Goal: Task Accomplishment & Management: Manage account settings

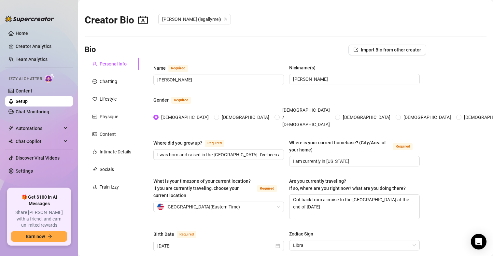
scroll to position [413, 0]
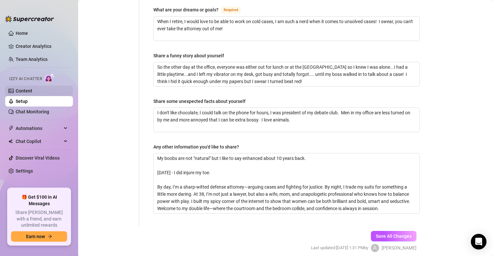
click at [28, 92] on link "Content" at bounding box center [24, 90] width 17 height 5
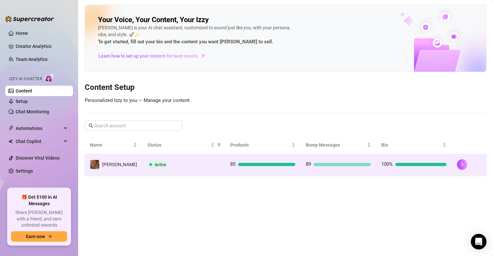
click at [330, 166] on div "89" at bounding box center [338, 164] width 65 height 8
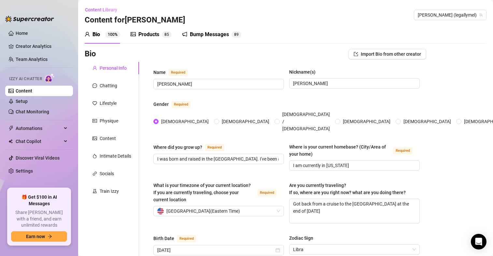
click at [188, 32] on div "Bump Messages 8 9" at bounding box center [211, 35] width 59 height 8
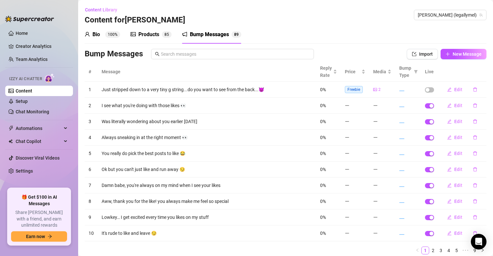
scroll to position [23, 0]
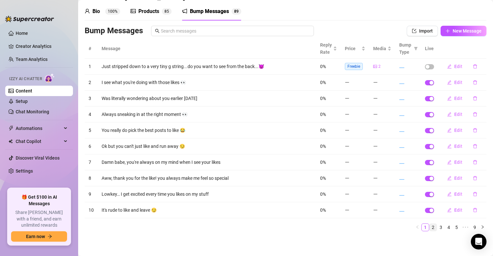
click at [429, 226] on link "2" at bounding box center [432, 227] width 7 height 7
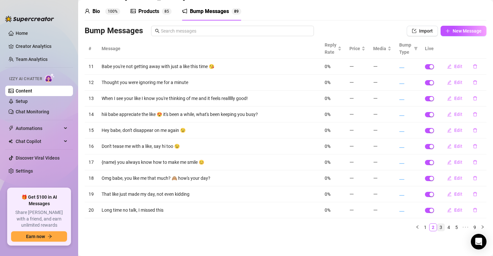
click at [437, 227] on link "3" at bounding box center [440, 227] width 7 height 7
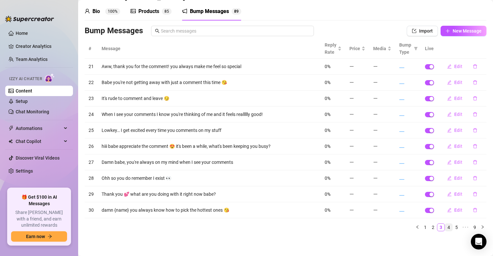
click at [445, 228] on link "4" at bounding box center [448, 227] width 7 height 7
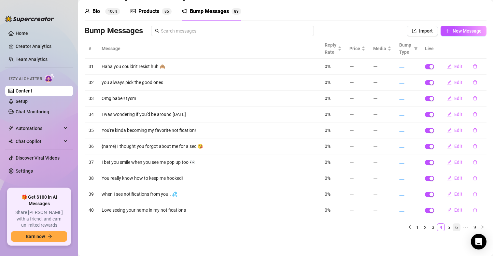
click at [453, 228] on link "6" at bounding box center [456, 227] width 7 height 7
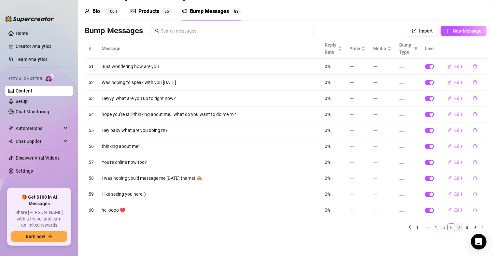
click at [457, 228] on link "7" at bounding box center [458, 227] width 7 height 7
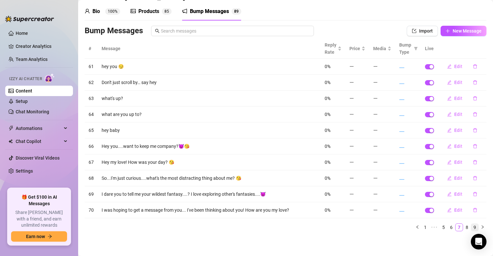
click at [471, 227] on link "9" at bounding box center [474, 227] width 7 height 7
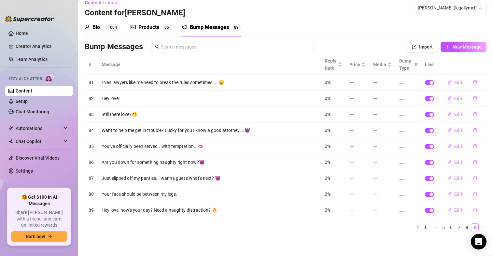
scroll to position [7, 0]
click at [422, 226] on link "1" at bounding box center [425, 227] width 7 height 7
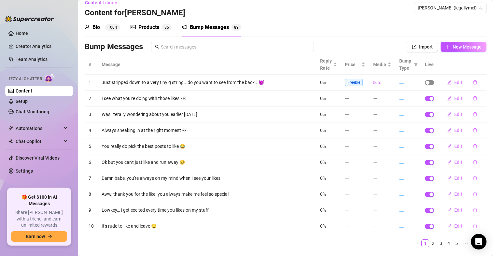
click at [425, 83] on div "button" at bounding box center [427, 83] width 4 height 4
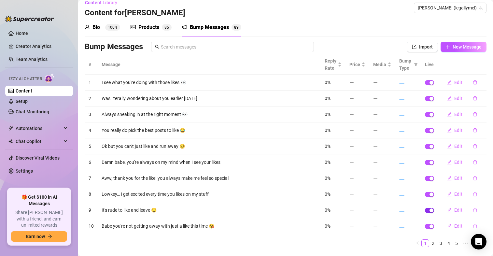
click at [429, 211] on div "button" at bounding box center [431, 210] width 4 height 4
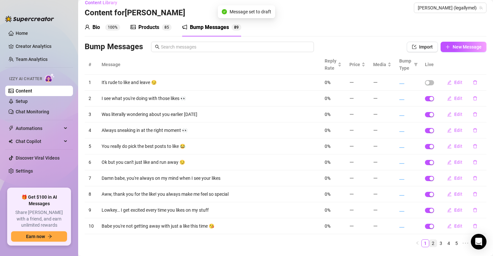
click at [429, 243] on link "2" at bounding box center [432, 243] width 7 height 7
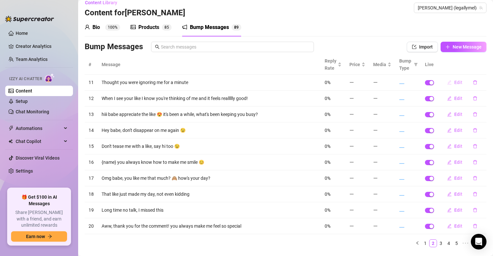
click at [452, 85] on button "Edit" at bounding box center [455, 82] width 26 height 10
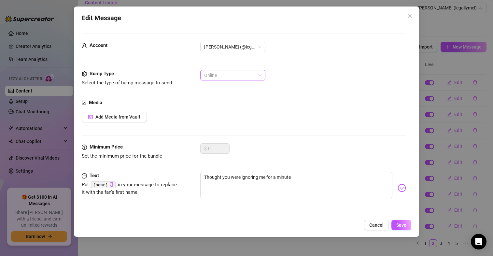
click at [243, 73] on span "Online" at bounding box center [232, 75] width 57 height 10
click at [409, 17] on icon "close" at bounding box center [409, 15] width 5 height 5
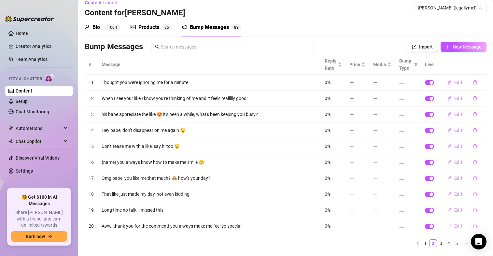
click at [454, 227] on span "Edit" at bounding box center [458, 225] width 8 height 5
type textarea "Aww, thank you for the comment! you always make me feel so special"
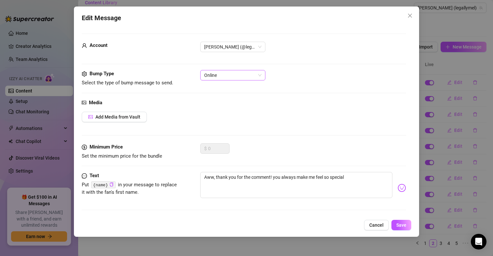
click at [249, 76] on span "Online" at bounding box center [232, 75] width 57 height 10
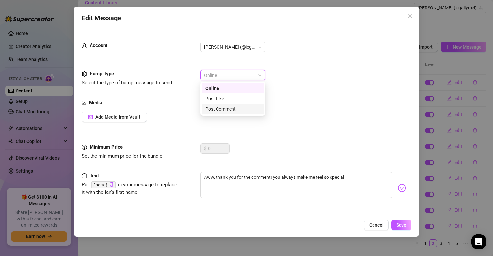
click at [246, 107] on div "Post Comment" at bounding box center [232, 108] width 55 height 7
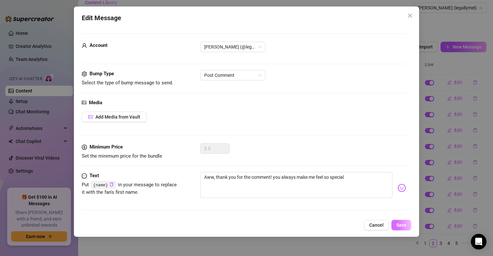
click at [402, 225] on span "Save" at bounding box center [401, 224] width 10 height 5
click at [401, 227] on span "Save" at bounding box center [401, 224] width 10 height 5
click at [263, 126] on div "Media Add Media from Vault" at bounding box center [244, 121] width 324 height 45
click at [380, 228] on button "Cancel" at bounding box center [376, 225] width 25 height 10
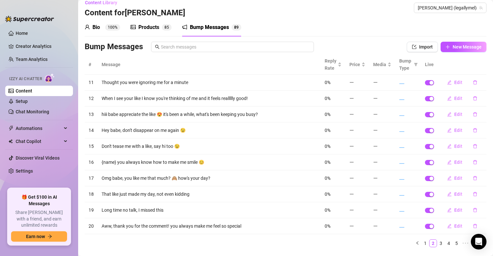
click at [22, 21] on img at bounding box center [29, 19] width 49 height 7
click at [21, 19] on img at bounding box center [29, 19] width 49 height 7
click at [21, 31] on link "Home" at bounding box center [22, 33] width 12 height 5
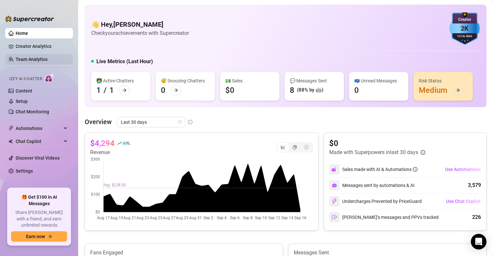
click at [30, 59] on link "Team Analytics" at bounding box center [32, 59] width 32 height 5
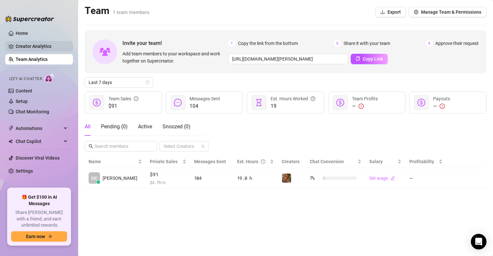
click at [28, 48] on link "Creator Analytics" at bounding box center [42, 46] width 52 height 10
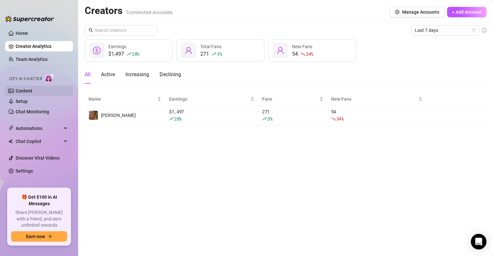
click at [24, 88] on link "Content" at bounding box center [24, 90] width 17 height 5
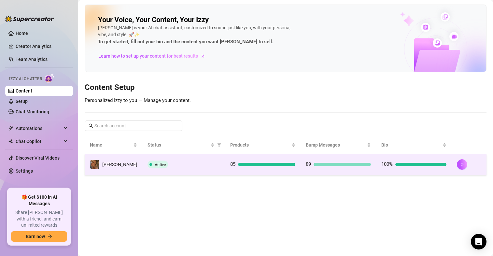
click at [325, 165] on div at bounding box center [341, 164] width 57 height 3
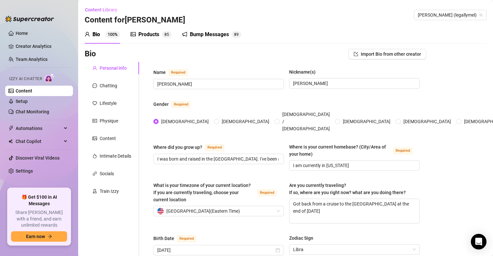
click at [193, 38] on div "Bump Messages 8 9" at bounding box center [211, 34] width 59 height 18
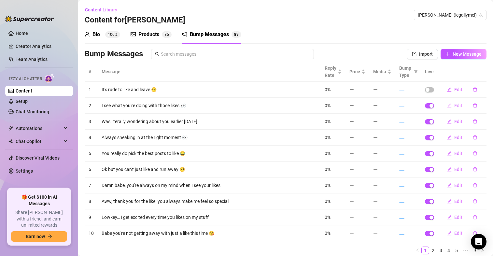
click at [454, 107] on span "Edit" at bounding box center [458, 105] width 8 height 5
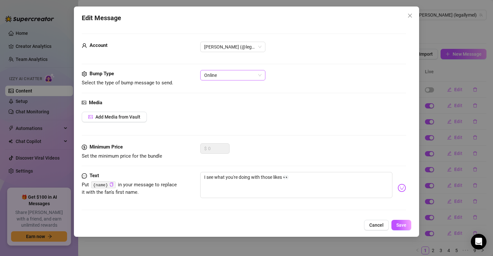
click at [253, 74] on span "Online" at bounding box center [232, 75] width 57 height 10
click at [334, 59] on div "Account [PERSON_NAME] (@legallymel)" at bounding box center [244, 56] width 324 height 28
click at [412, 17] on icon "close" at bounding box center [409, 15] width 5 height 5
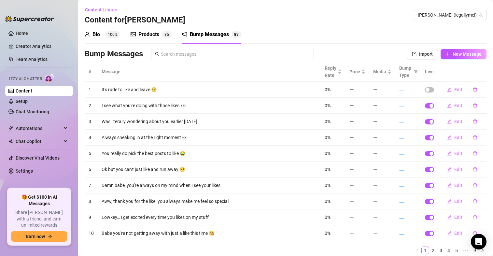
scroll to position [23, 0]
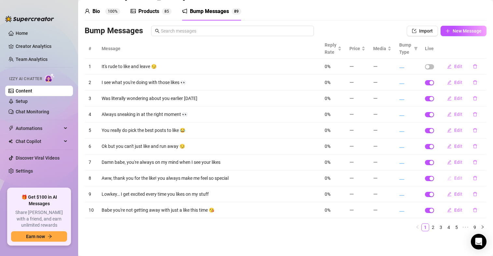
click at [454, 179] on span "Edit" at bounding box center [458, 177] width 8 height 5
type textarea "Aww, thank you for the like! you always make me feel so special"
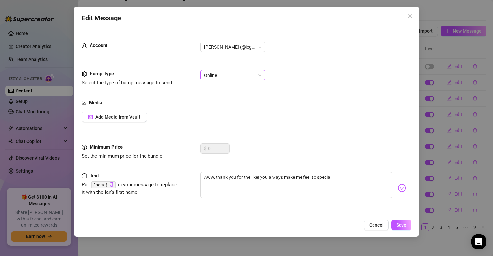
click at [240, 74] on span "Online" at bounding box center [232, 75] width 57 height 10
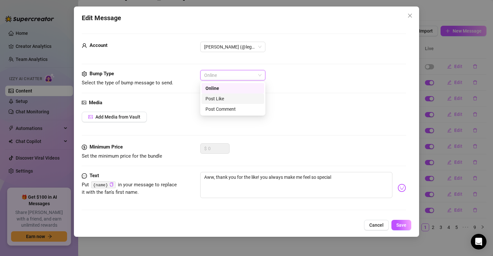
click at [238, 98] on div "Post Like" at bounding box center [232, 98] width 55 height 7
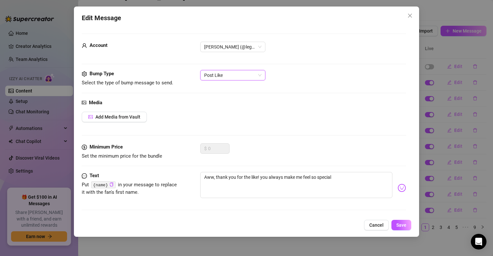
click at [229, 75] on span "Post Like" at bounding box center [232, 75] width 57 height 10
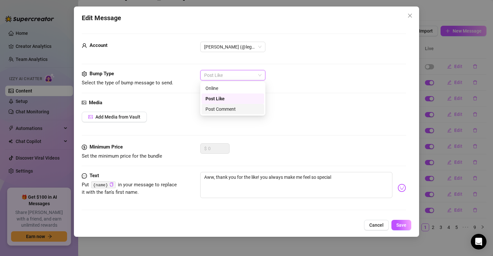
click at [230, 109] on div "Post Comment" at bounding box center [232, 108] width 55 height 7
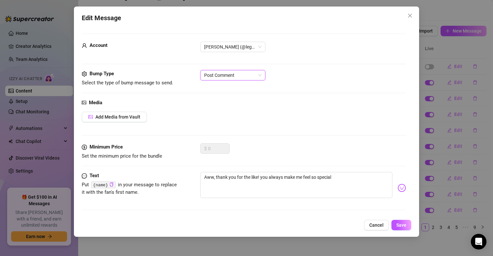
click at [263, 130] on div "Media Add Media from Vault" at bounding box center [244, 121] width 324 height 45
click at [400, 225] on span "Save" at bounding box center [401, 224] width 10 height 5
click at [407, 15] on icon "close" at bounding box center [409, 15] width 5 height 5
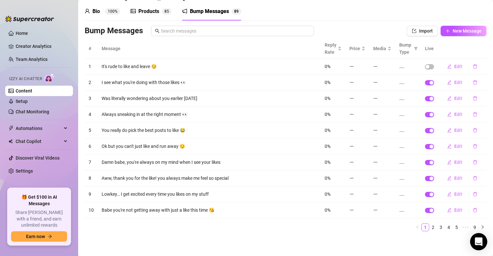
click at [481, 242] on icon "Open Intercom Messenger" at bounding box center [478, 241] width 7 height 8
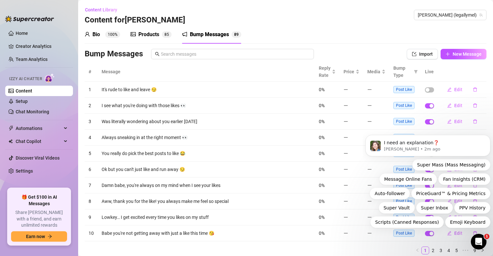
click at [345, 31] on div "Bio 100% Products 8 5 Bump Messages 8 9" at bounding box center [286, 34] width 402 height 18
click at [481, 241] on icon "Open Intercom Messenger" at bounding box center [477, 240] width 11 height 11
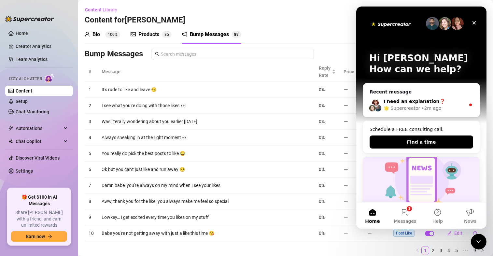
click at [406, 99] on span "I need an explanation❓" at bounding box center [414, 101] width 62 height 5
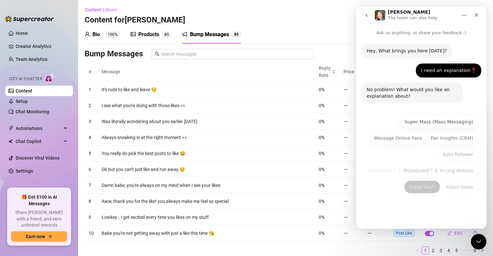
scroll to position [8, 0]
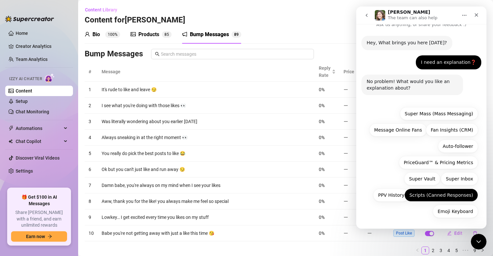
click at [443, 196] on button "Scripts (Canned Responses)" at bounding box center [441, 194] width 74 height 13
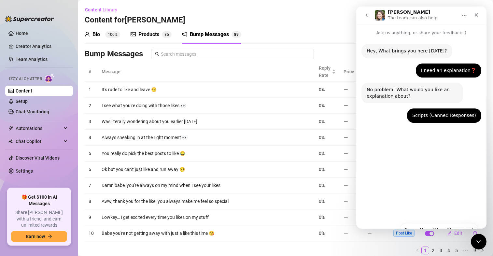
scroll to position [0, 0]
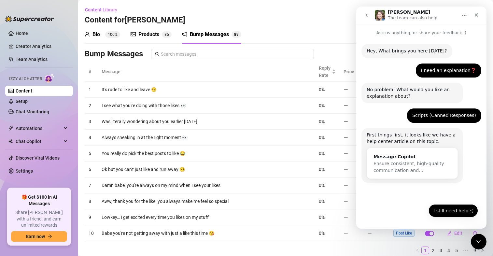
click at [450, 211] on button "I still need help :(" at bounding box center [452, 210] width 49 height 13
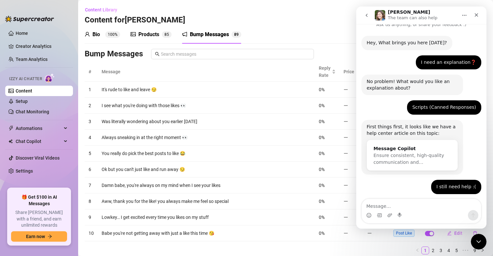
scroll to position [43, 0]
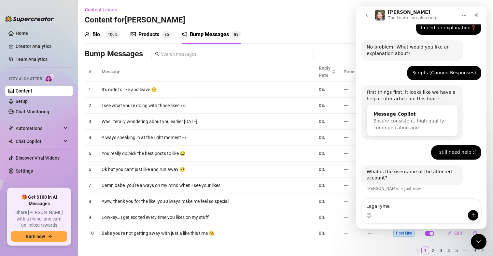
type textarea "Legallymel"
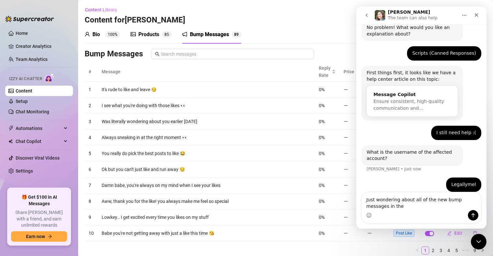
scroll to position [69, 0]
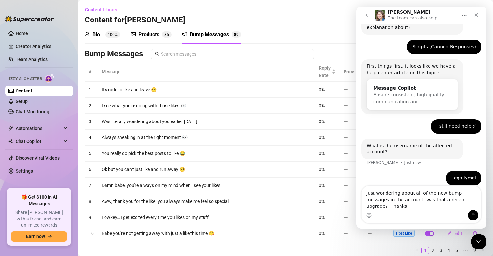
type textarea "Just wondering about all of the new bump messages in the account, was that a re…"
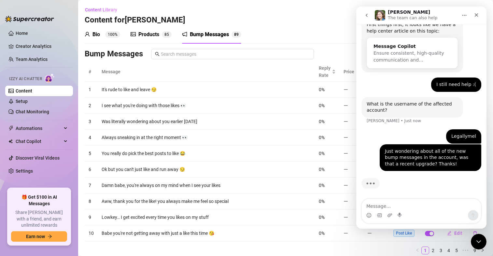
scroll to position [111, 0]
click at [367, 14] on icon "go back" at bounding box center [367, 15] width 2 height 3
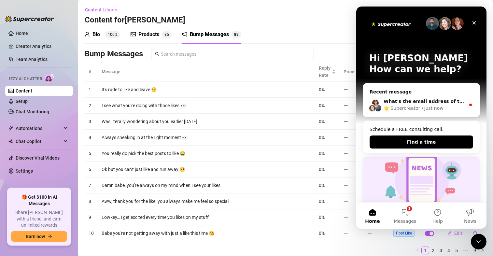
drag, startPoint x: 289, startPoint y: 9, endPoint x: 328, endPoint y: 51, distance: 56.7
click at [290, 10] on div "Content Library Content for Melanie Melanie (legallymel)" at bounding box center [286, 15] width 402 height 21
click at [483, 245] on div "Close Intercom Messenger" at bounding box center [478, 241] width 16 height 16
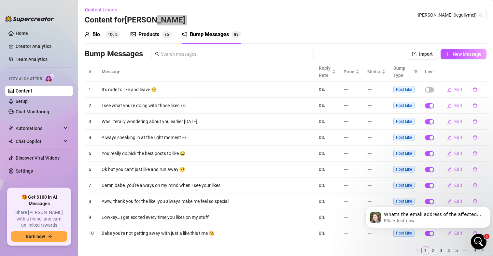
scroll to position [23, 0]
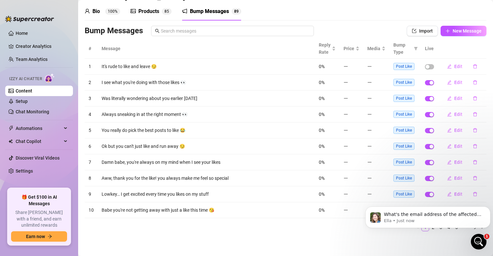
click at [427, 245] on main "Content Library Content for Melanie Melanie (legallymel) Bio 100% Products 8 5 …" at bounding box center [285, 116] width 415 height 279
click at [453, 243] on main "Content Library Content for Melanie Melanie (legallymel) Bio 100% Products 8 5 …" at bounding box center [285, 116] width 415 height 279
click at [465, 224] on div "What's the email address of the affected person? If this issue involves someone…" at bounding box center [427, 216] width 125 height 21
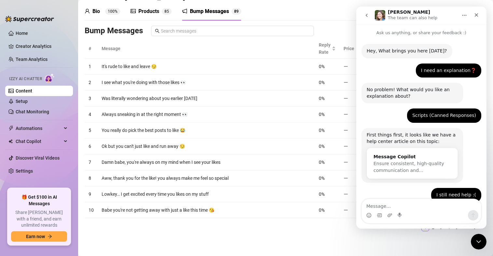
scroll to position [144, 0]
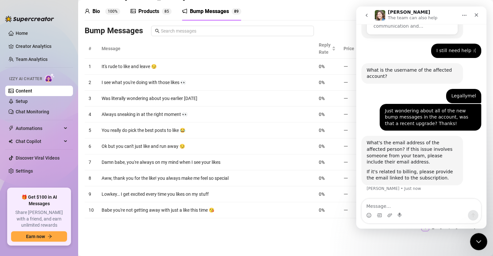
click at [480, 234] on div "Close Intercom Messenger" at bounding box center [478, 241] width 16 height 16
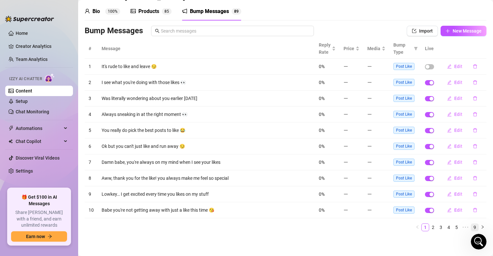
click at [471, 229] on link "9" at bounding box center [474, 227] width 7 height 7
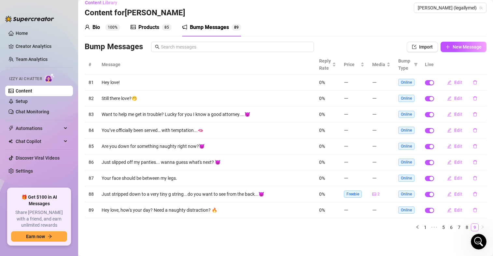
scroll to position [7, 0]
click at [463, 228] on link "8" at bounding box center [466, 227] width 7 height 7
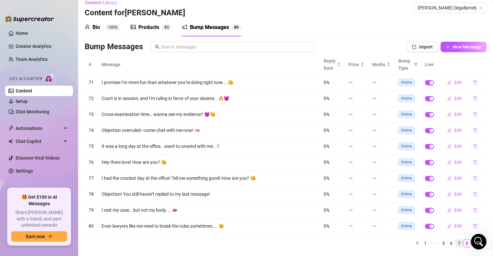
click at [455, 242] on link "7" at bounding box center [458, 243] width 7 height 7
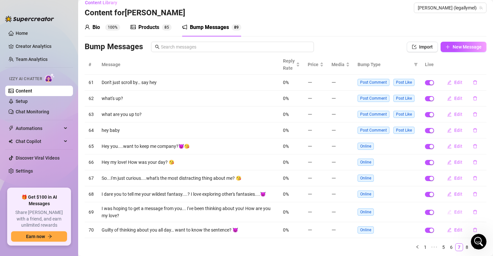
click at [454, 211] on span "Edit" at bounding box center [458, 211] width 8 height 5
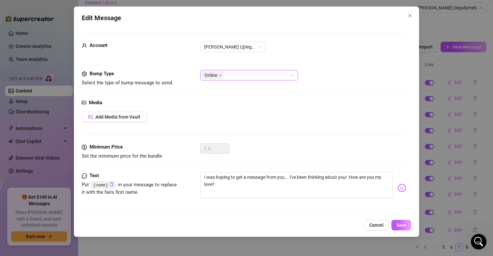
click at [253, 74] on div "Online" at bounding box center [245, 75] width 88 height 9
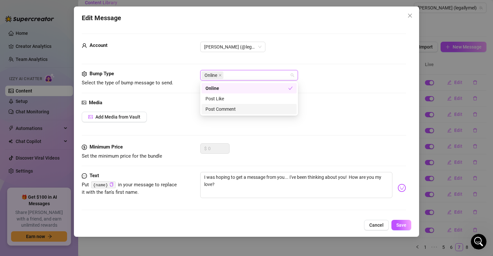
click at [240, 107] on div "Post Comment" at bounding box center [248, 108] width 87 height 7
click at [220, 74] on icon "close" at bounding box center [219, 75] width 3 height 3
click at [275, 127] on div "Media Add Media from Vault" at bounding box center [244, 121] width 324 height 45
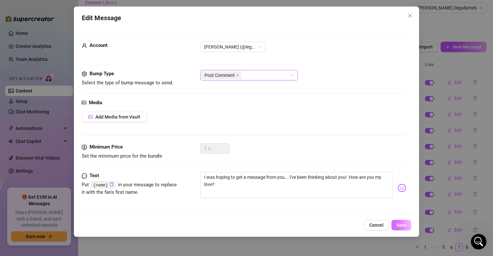
click at [400, 227] on span "Save" at bounding box center [401, 224] width 10 height 5
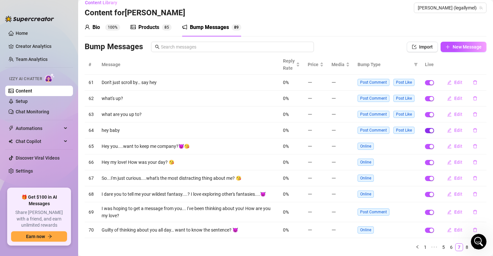
click at [429, 130] on div "button" at bounding box center [431, 131] width 4 height 4
click at [429, 114] on div "button" at bounding box center [431, 115] width 4 height 4
click at [425, 82] on span "button" at bounding box center [429, 82] width 9 height 5
click at [429, 98] on div "button" at bounding box center [431, 99] width 4 height 4
click at [454, 128] on span "Edit" at bounding box center [458, 130] width 8 height 5
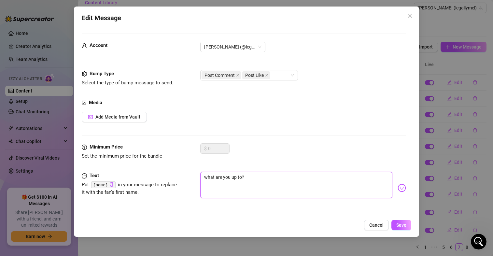
drag, startPoint x: 207, startPoint y: 180, endPoint x: 201, endPoint y: 178, distance: 6.1
click at [201, 178] on textarea "what are you up to?" at bounding box center [296, 185] width 192 height 26
type textarea "What are you up to?"
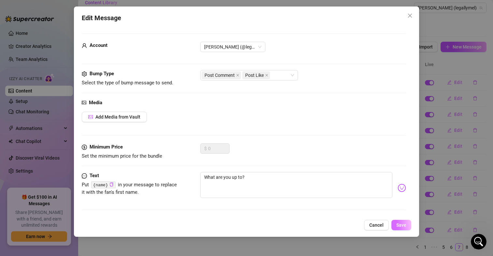
click at [408, 224] on button "Save" at bounding box center [401, 225] width 20 height 10
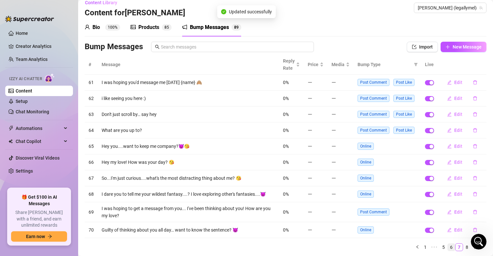
click at [448, 247] on link "6" at bounding box center [451, 246] width 7 height 7
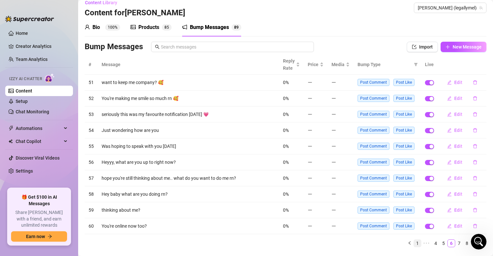
click at [414, 243] on link "1" at bounding box center [417, 243] width 7 height 7
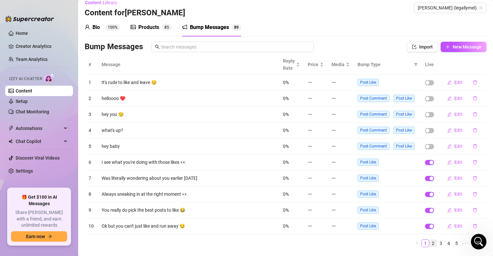
click at [430, 244] on link "2" at bounding box center [432, 243] width 7 height 7
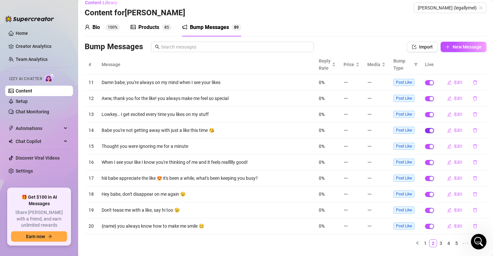
click at [429, 131] on div "button" at bounding box center [431, 131] width 4 height 4
click at [429, 146] on div "button" at bounding box center [431, 147] width 4 height 4
click at [429, 162] on div "button" at bounding box center [431, 162] width 4 height 4
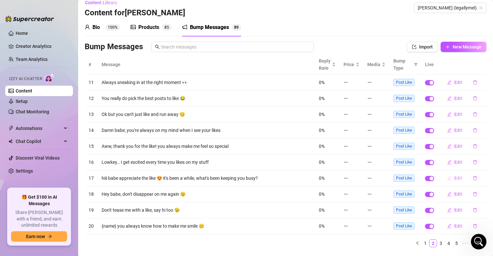
click at [454, 176] on span "Edit" at bounding box center [458, 177] width 8 height 5
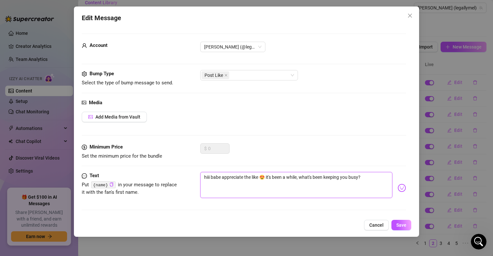
drag, startPoint x: 222, startPoint y: 177, endPoint x: 199, endPoint y: 176, distance: 23.8
click at [199, 176] on div "Text Put {name} in your message to replace it with the fan's first name. hiii b…" at bounding box center [244, 188] width 324 height 32
type textarea "Happreciate the like 😍 it's been a while, what's been keeping you busy?"
type textarea "Heappreciate the like 😍 it's been a while, what's been keeping you busy?"
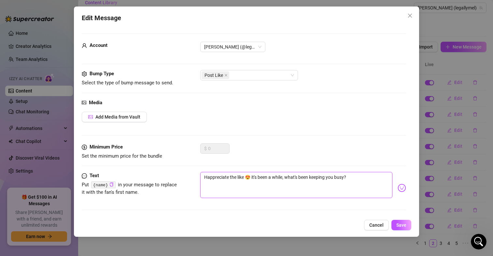
type textarea "Heappreciate the like 😍 it's been a while, what's been keeping you busy?"
type textarea "Heyappreciate the like 😍 it's been a while, what's been keeping you busy?"
type textarea "Hey appreciate the like 😍 it's been a while, what's been keeping you busy?"
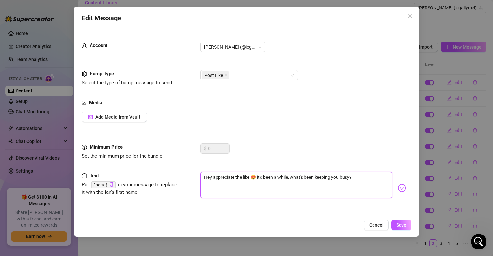
type textarea "Hey Lappreciate the like 😍 it's been a while, what's been keeping you busy?"
type textarea "Hey Loappreciate the like 😍 it's been a while, what's been keeping you busy?"
type textarea "Hey Lovappreciate the like 😍 it's been a while, what's been keeping you busy?"
type textarea "Hey Loappreciate the like 😍 it's been a while, what's been keeping you busy?"
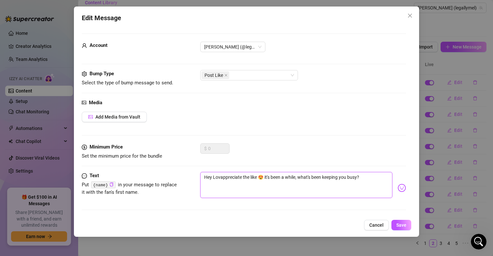
type textarea "Hey Loappreciate the like 😍 it's been a while, what's been keeping you busy?"
type textarea "Hey Lappreciate the like 😍 it's been a while, what's been keeping you busy?"
type textarea "Hey appreciate the like 😍 it's been a while, what's been keeping you busy?"
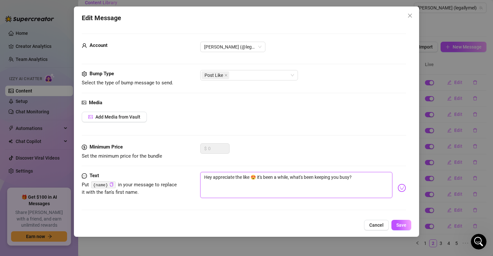
type textarea "Heyappreciate the like 😍 it's been a while, what's been keeping you busy?"
type textarea "Hey appreciate the like 😍 it's been a while, what's been keeping you busy?"
type textarea "Hey lappreciate the like 😍 it's been a while, what's been keeping you busy?"
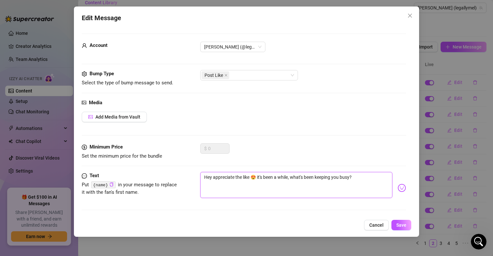
type textarea "Hey lappreciate the like 😍 it's been a while, what's been keeping you busy?"
type textarea "Hey loappreciate the like 😍 it's been a while, what's been keeping you busy?"
type textarea "Hey lovappreciate the like 😍 it's been a while, what's been keeping you busy?"
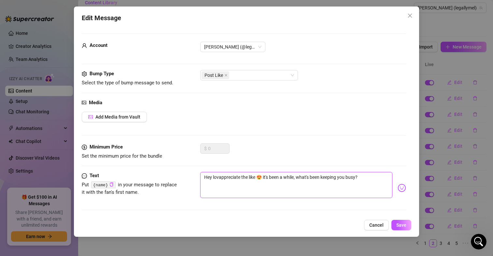
type textarea "Hey loveappreciate the like 😍 it's been a while, what's been keeping you busy?"
type textarea "Hey love!appreciate the like 😍 it's been a while, what's been keeping you busy?"
type textarea "Hey love! appreciate the like 😍 it's been a while, what's been keeping you busy?"
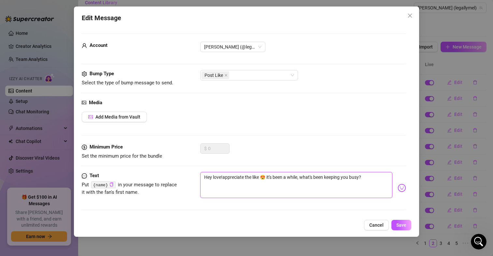
type textarea "Hey love! appreciate the like 😍 it's been a while, what's been keeping you busy?"
type textarea "Hey love!appreciate the like 😍 it's been a while, what's been keeping you busy?"
type textarea "Hey loveappreciate the like 😍 it's been a while, what's been keeping you busy?"
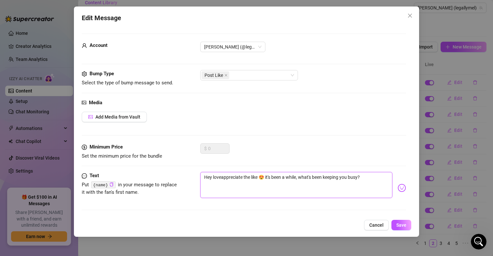
type textarea "Hey love,appreciate the like 😍 it's been a while, what's been keeping you busy?"
type textarea "Hey love, appreciate the like 😍 it's been a while, what's been keeping you busy?"
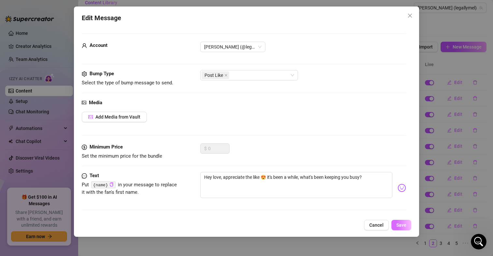
click at [403, 223] on span "Save" at bounding box center [401, 224] width 10 height 5
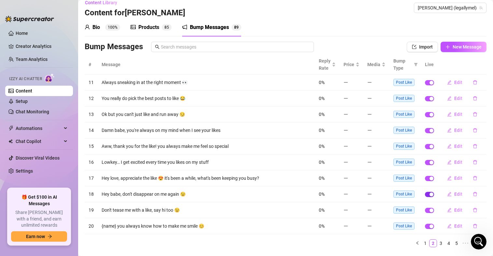
click at [429, 195] on div "button" at bounding box center [431, 194] width 4 height 4
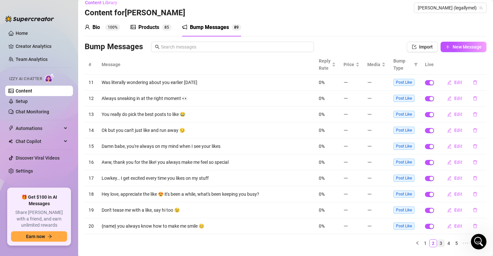
click at [438, 244] on link "3" at bounding box center [440, 243] width 7 height 7
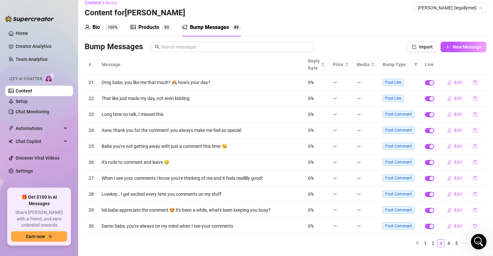
click at [425, 85] on td at bounding box center [429, 83] width 17 height 16
click at [429, 81] on div "button" at bounding box center [431, 83] width 4 height 4
click at [410, 136] on td "Post Comment" at bounding box center [400, 130] width 42 height 16
click at [429, 161] on div "button" at bounding box center [431, 162] width 4 height 4
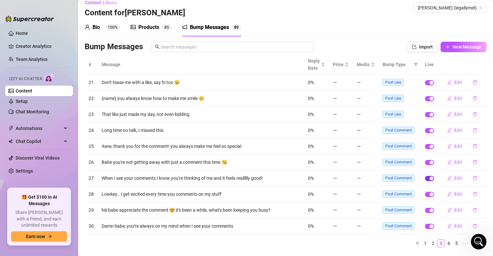
click at [429, 178] on div "button" at bounding box center [431, 178] width 4 height 4
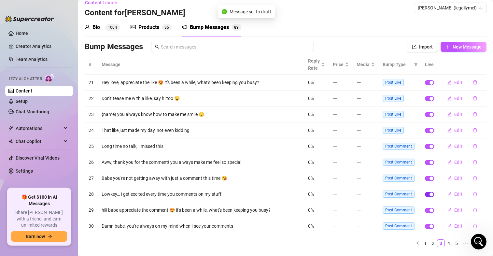
click at [429, 194] on div "button" at bounding box center [431, 194] width 4 height 4
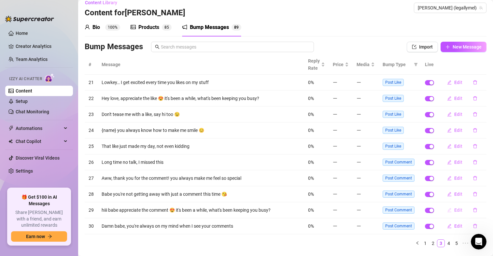
click at [454, 209] on span "Edit" at bounding box center [458, 209] width 8 height 5
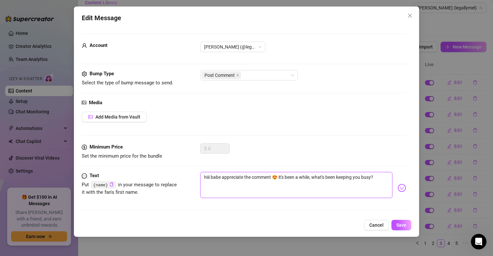
drag, startPoint x: 253, startPoint y: 175, endPoint x: 188, endPoint y: 175, distance: 64.8
click at [188, 175] on div "Text Put {name} in your message to replace it with the fan's first name. hiii b…" at bounding box center [244, 188] width 324 height 32
type textarea "Lcomment 😍 it's been a while, what's been keeping you busy?"
type textarea "Locomment 😍 it's been a while, what's been keeping you busy?"
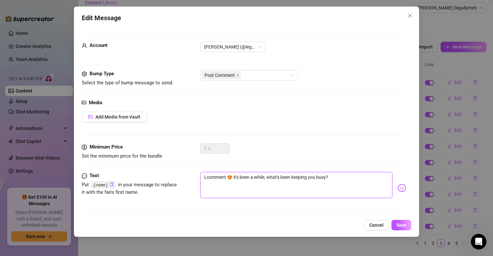
type textarea "Locomment 😍 it's been a while, what's been keeping you busy?"
type textarea "Lovcomment 😍 it's been a while, what's been keeping you busy?"
type textarea "Lovecomment 😍 it's been a while, what's been keeping you busy?"
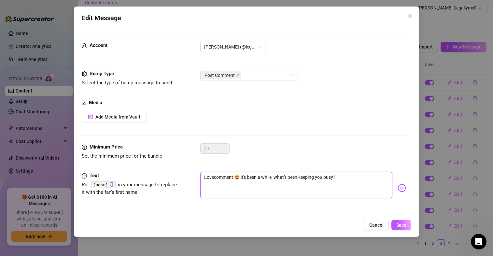
type textarea "Love comment 😍 it's been a while, what's been keeping you busy?"
type textarea "Love wcomment 😍 it's been a while, what's been keeping you busy?"
type textarea "Love whcomment 😍 it's been a while, what's been keeping you busy?"
type textarea "Love whecomment 😍 it's been a while, what's been keeping you busy?"
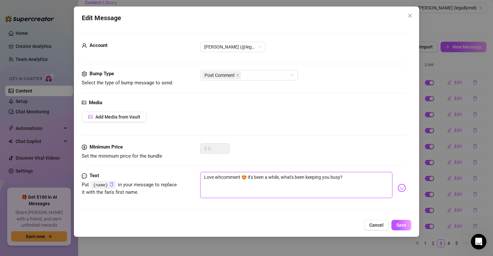
type textarea "Love whecomment 😍 it's been a while, what's been keeping you busy?"
type textarea "Love whencomment 😍 it's been a while, what's been keeping you busy?"
type textarea "Love when comment 😍 it's been a while, what's been keeping you busy?"
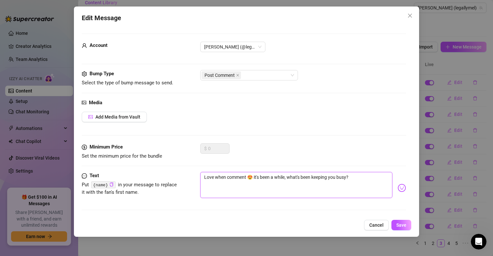
type textarea "Love when ycomment 😍 it's been a while, what's been keeping you busy?"
type textarea "Love when yocomment 😍 it's been a while, what's been keeping you busy?"
type textarea "Love when youcomment 😍 it's been a while, what's been keeping you busy?"
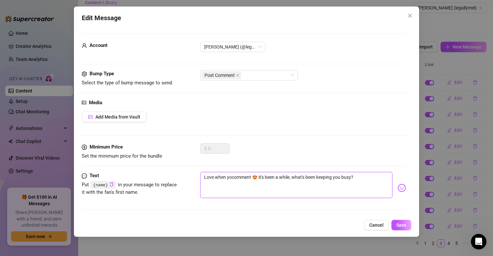
type textarea "Love when youcomment 😍 it's been a while, what's been keeping you busy?"
type textarea "Love when you comment 😍 it's been a while, what's been keeping you busy?"
type textarea "Love when you ccomment 😍 it's been a while, what's been keeping you busy?"
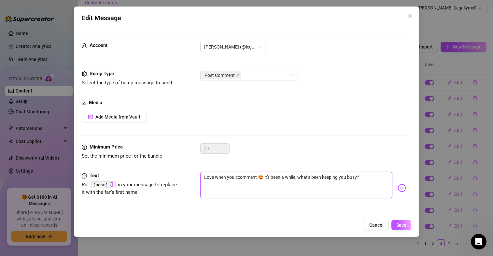
type textarea "Love when you cocomment 😍 it's been a while, what's been keeping you busy?"
type textarea "Love when you comcomment 😍 it's been a while, what's been keeping you busy?"
type textarea "Love when you cocomment 😍 it's been a while, what's been keeping you busy?"
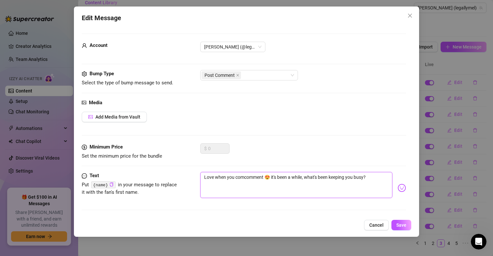
type textarea "Love when you cocomment 😍 it's been a while, what's been keeping you busy?"
type textarea "Love when you ccomment 😍 it's been a while, what's been keeping you busy?"
type textarea "Love when you comment 😍 it's been a while, what's been keeping you busy?"
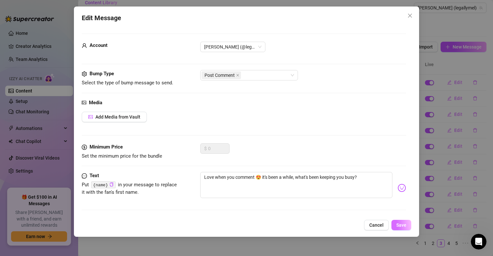
click at [403, 225] on span "Save" at bounding box center [401, 224] width 10 height 5
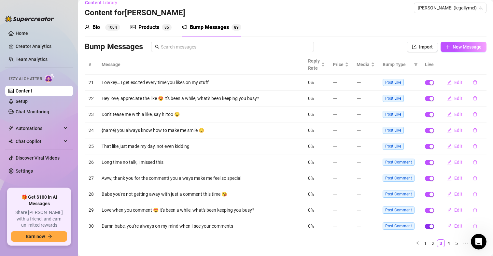
click at [429, 226] on div "button" at bounding box center [431, 226] width 4 height 4
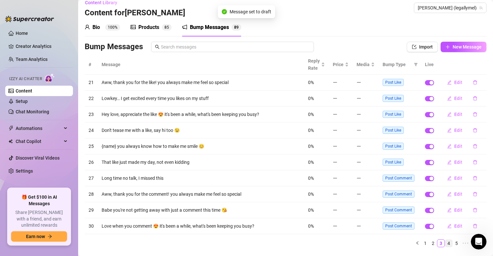
click at [445, 244] on link "4" at bounding box center [448, 243] width 7 height 7
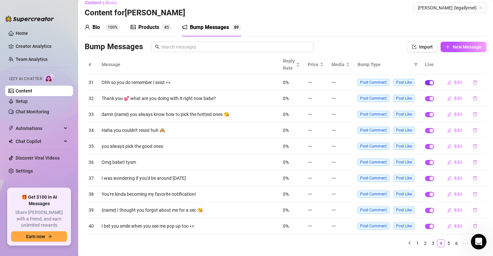
click at [425, 83] on span "button" at bounding box center [429, 82] width 9 height 5
click at [429, 130] on div "button" at bounding box center [431, 131] width 4 height 4
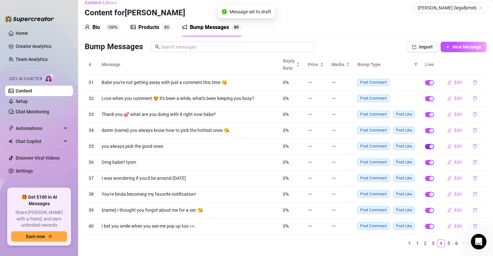
click at [429, 148] on div "button" at bounding box center [431, 147] width 4 height 4
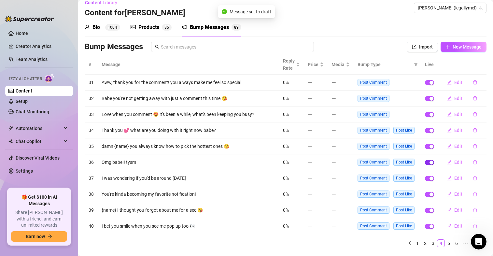
click at [429, 163] on div "button" at bounding box center [431, 162] width 4 height 4
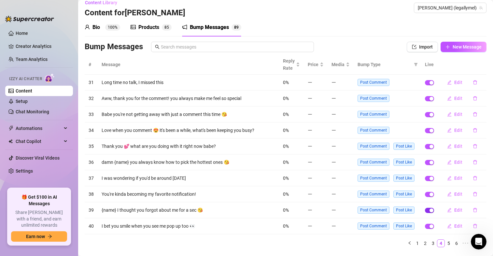
click at [429, 211] on div "button" at bounding box center [431, 210] width 4 height 4
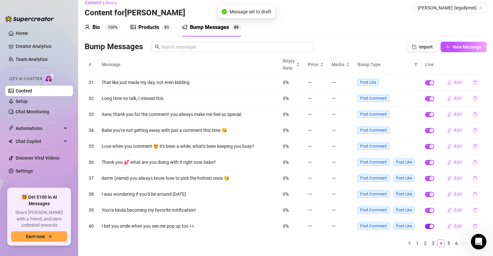
click at [429, 226] on div "button" at bounding box center [431, 226] width 4 height 4
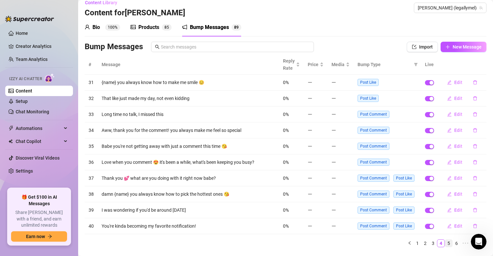
click at [445, 243] on link "5" at bounding box center [448, 243] width 7 height 7
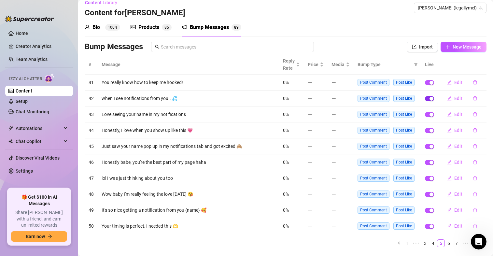
click at [429, 99] on div "button" at bounding box center [431, 99] width 4 height 4
click at [429, 97] on div "button" at bounding box center [431, 99] width 4 height 4
click at [454, 145] on span "Edit" at bounding box center [458, 146] width 8 height 5
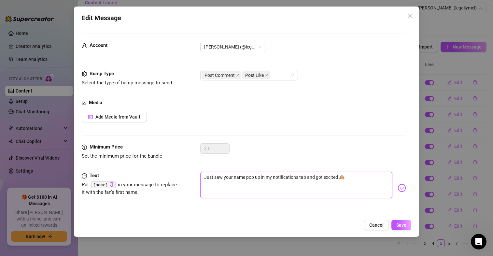
drag, startPoint x: 346, startPoint y: 178, endPoint x: 308, endPoint y: 182, distance: 38.9
click at [308, 182] on textarea "Just saw your name pop up in my notifications tab and got excited 🙈" at bounding box center [296, 185] width 192 height 26
type textarea "Just saw your name pop up in my notifications tab"
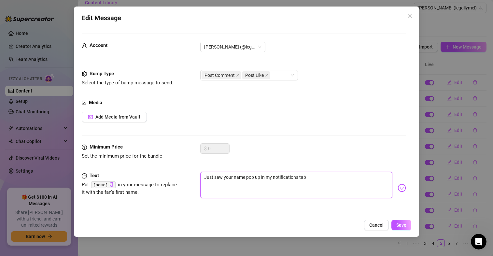
type textarea "Just saw your name pop up in my notifications tab"
type textarea "Just saw your name pop up in my notifications tab,"
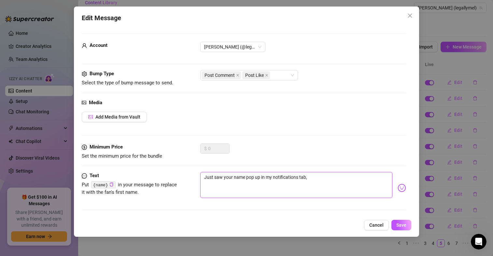
type textarea "Just saw your name pop up in my notifications tab, t"
type textarea "Just saw your name pop up in my notifications tab, th"
type textarea "Just saw your name pop up in my notifications tab, tha"
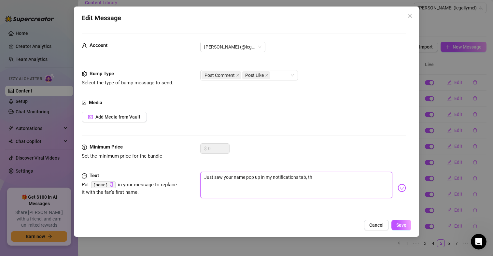
type textarea "Just saw your name pop up in my notifications tab, tha"
type textarea "Just saw your name pop up in my notifications tab, than"
type textarea "Just saw your name pop up in my notifications tab, thank"
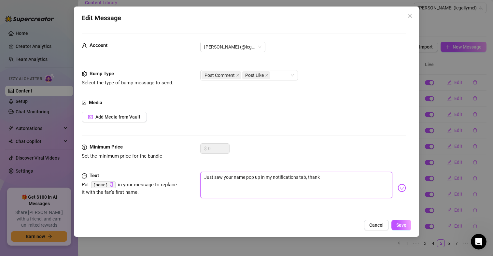
type textarea "Just saw your name pop up in my notifications tab, thanks"
type textarea "Just saw your name pop up in my notifications tab, thanks l"
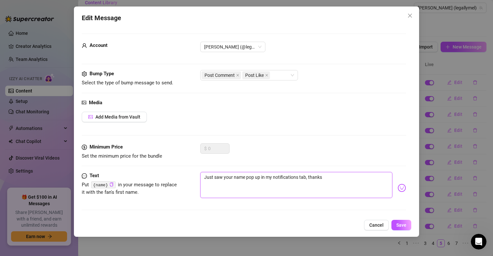
type textarea "Just saw your name pop up in my notifications tab, thanks l"
type textarea "Just saw your name pop up in my notifications tab, thanks lo"
type textarea "Just saw your name pop up in my notifications tab, thanks lov"
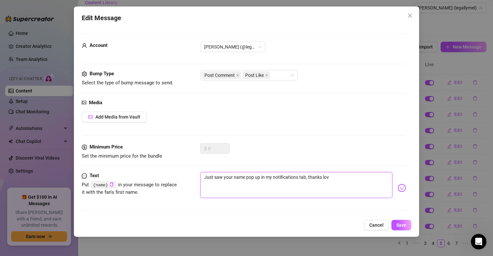
type textarea "Just saw your name pop up in my notifications tab, thanks love"
type textarea "Just saw your name pop up in my notifications tab, thanks love!"
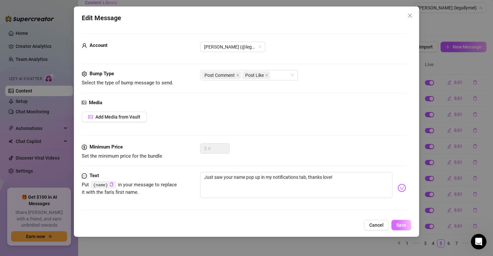
click at [398, 228] on button "Save" at bounding box center [401, 225] width 20 height 10
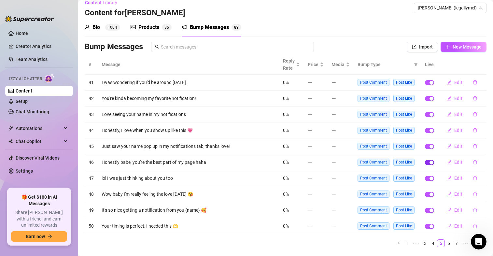
click at [429, 163] on div "button" at bounding box center [431, 162] width 4 height 4
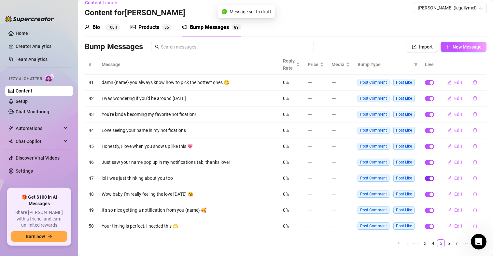
click at [429, 177] on div "button" at bounding box center [431, 178] width 4 height 4
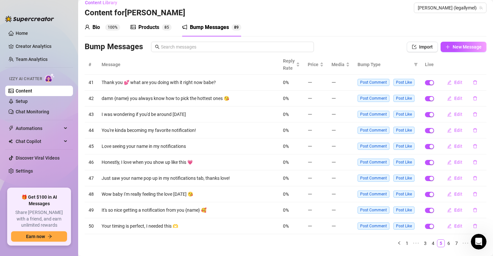
drag, startPoint x: 444, startPoint y: 243, endPoint x: 361, endPoint y: 241, distance: 83.4
click at [361, 241] on ul "1 ••• 3 4 5 6 7 ••• 9" at bounding box center [286, 243] width 402 height 8
click at [445, 242] on link "6" at bounding box center [448, 243] width 7 height 7
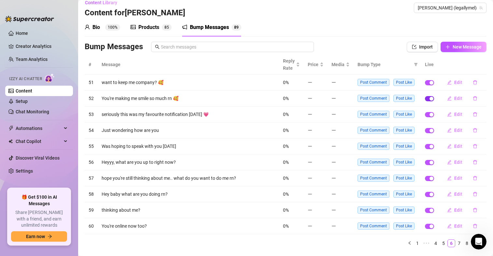
click at [429, 98] on div "button" at bounding box center [431, 99] width 4 height 4
click at [454, 114] on span "Edit" at bounding box center [458, 114] width 8 height 5
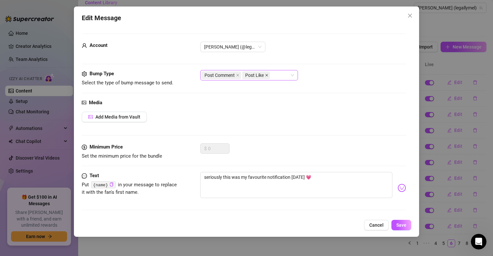
click at [268, 75] on icon "close" at bounding box center [266, 75] width 3 height 3
click at [400, 224] on span "Save" at bounding box center [401, 224] width 10 height 5
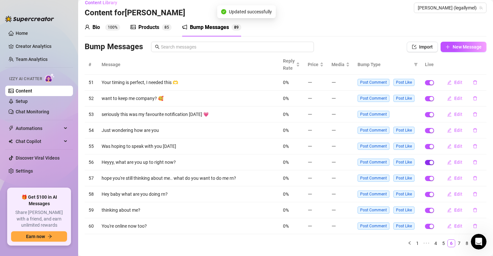
click at [425, 163] on span "button" at bounding box center [429, 162] width 9 height 5
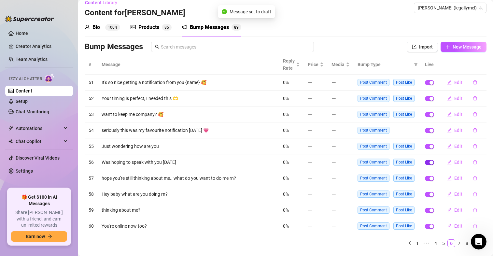
click at [429, 161] on div "button" at bounding box center [431, 162] width 4 height 4
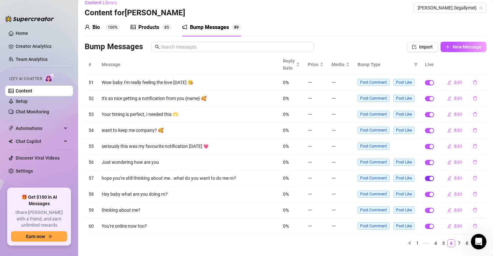
click at [429, 179] on div "button" at bounding box center [431, 178] width 4 height 4
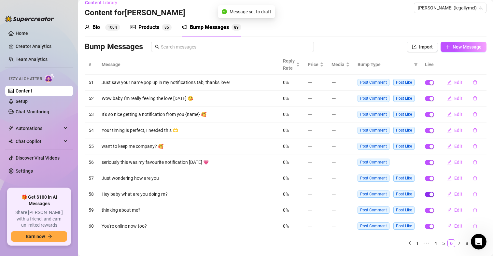
click at [429, 194] on div "button" at bounding box center [431, 194] width 4 height 4
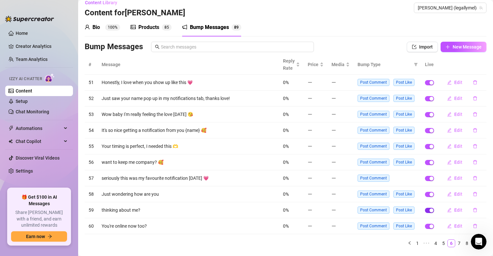
click at [429, 211] on div "button" at bounding box center [431, 210] width 4 height 4
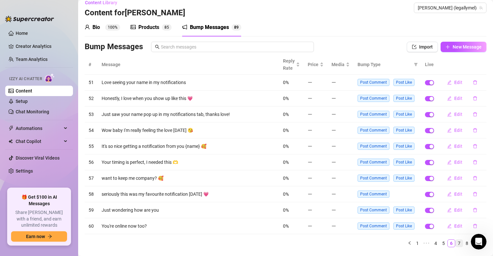
click at [455, 243] on link "7" at bounding box center [458, 243] width 7 height 7
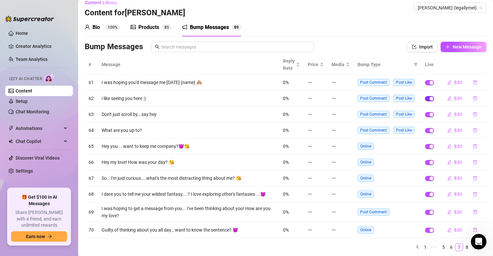
click at [429, 98] on div "button" at bounding box center [431, 99] width 4 height 4
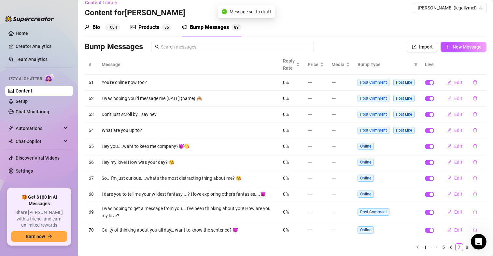
click at [454, 98] on span "Edit" at bounding box center [458, 98] width 8 height 5
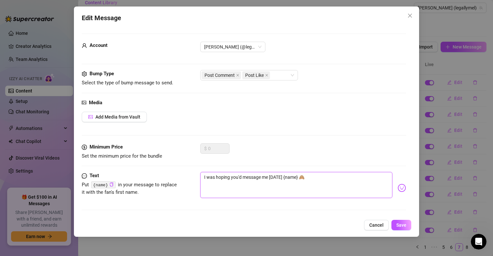
drag, startPoint x: 309, startPoint y: 176, endPoint x: 298, endPoint y: 176, distance: 10.7
click at [298, 176] on textarea "I was hoping you'd message me [DATE] {name} 🙈" at bounding box center [296, 185] width 192 height 26
type textarea "I was hoping you'd message me today {name}"
type textarea "I was hoping you'd message me today {name} ,"
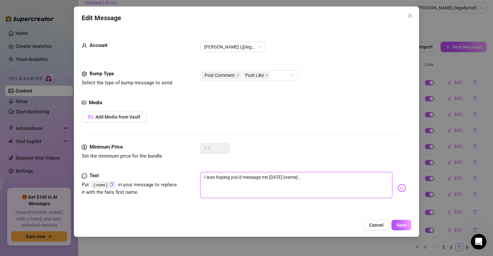
type textarea "I was hoping you'd message me today {name} ,"
type textarea "I was hoping you'd message me today {name} , H"
type textarea "I was hoping you'd message me today {name} , Ho"
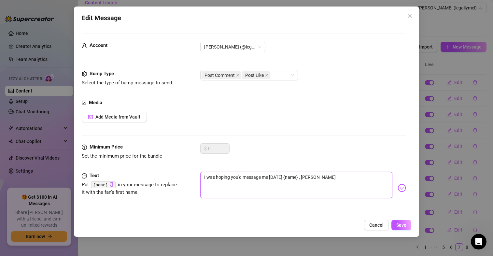
type textarea "I was hoping you'd message me today {name} , How"
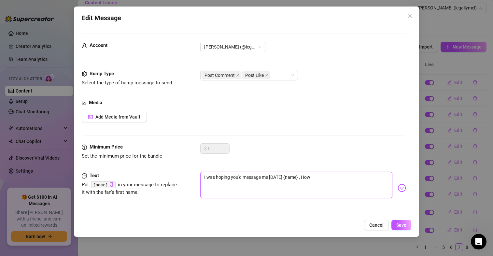
type textarea "I was hoping you'd message me today {name} , How"
type textarea "I was hoping you'd message me today {name} , Ho"
type textarea "I was hoping you'd message me today {name} , H"
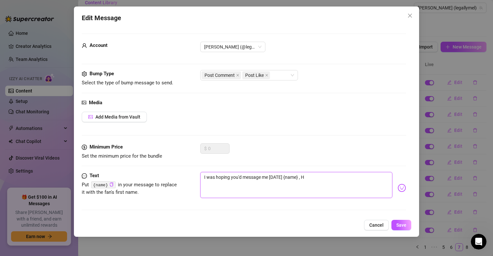
type textarea "I was hoping you'd message me today {name} ,"
type textarea "I was hoping you'd message me today {name} , h"
type textarea "I was hoping you'd message me today {name} , ho"
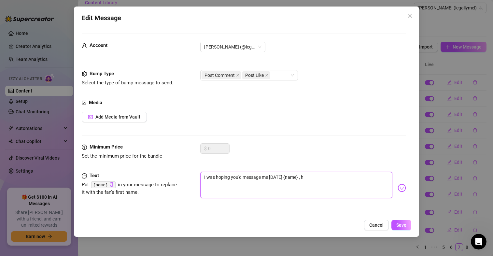
type textarea "I was hoping you'd message me today {name} , ho"
type textarea "I was hoping you'd message me today {name} , how"
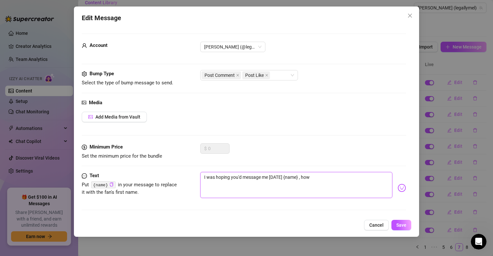
type textarea "I was hoping you'd message me today {name} , how a"
type textarea "I was hoping you'd message me today {name} , how ar"
type textarea "I was hoping you'd message me today {name} , how are"
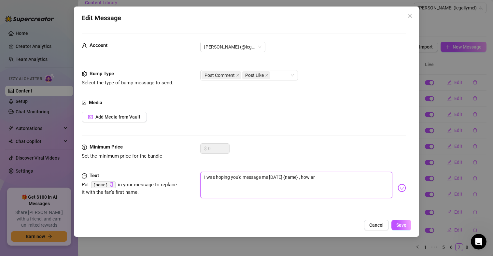
type textarea "I was hoping you'd message me today {name} , how are"
type textarea "I was hoping you'd message me today {name} , how are y"
type textarea "I was hoping you'd message me today {name} , how are yo"
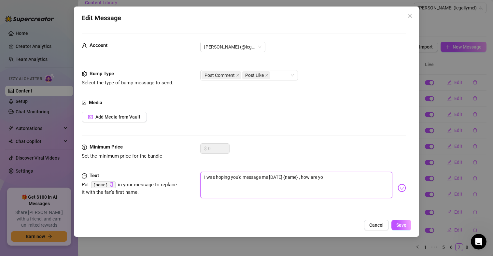
type textarea "I was hoping you'd message me today {name} , how are you"
type textarea "I was hoping you'd message me today {name} , how are you?"
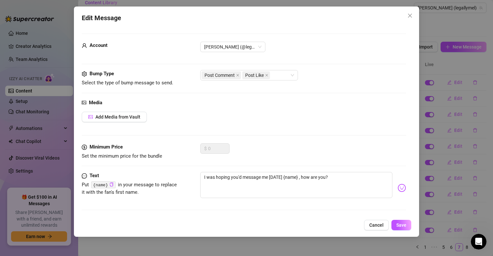
click at [411, 224] on div "Edit Message Account Melanie (@legallymel) Bump Type Select the type of bump me…" at bounding box center [246, 122] width 345 height 230
click at [264, 76] on span "Post Like" at bounding box center [256, 75] width 28 height 8
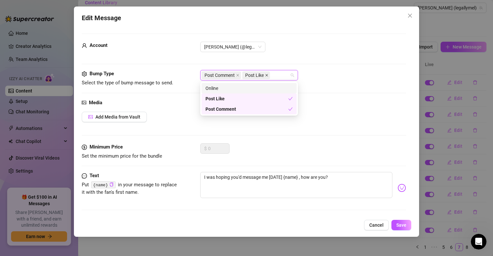
click at [267, 75] on icon "close" at bounding box center [266, 75] width 3 height 3
click at [402, 223] on span "Save" at bounding box center [401, 224] width 10 height 5
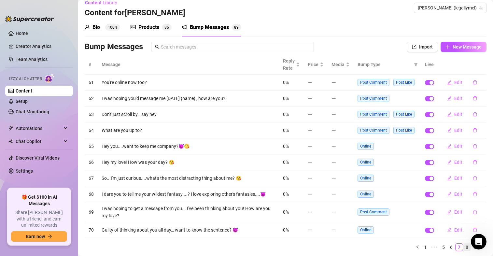
click at [464, 248] on link "8" at bounding box center [466, 246] width 7 height 7
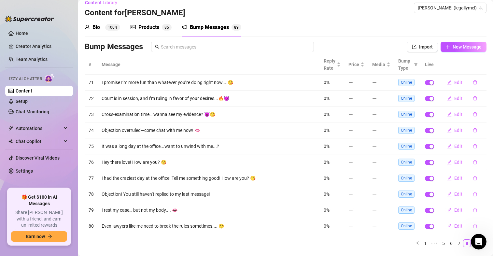
click at [471, 244] on link "9" at bounding box center [474, 243] width 7 height 7
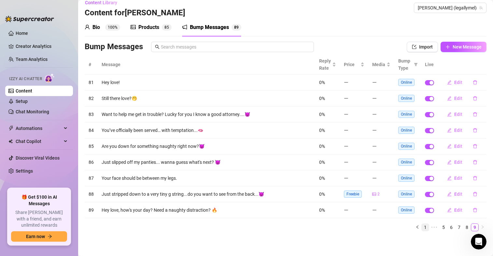
click at [422, 227] on link "1" at bounding box center [425, 227] width 7 height 7
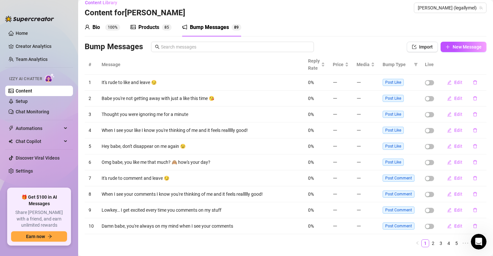
scroll to position [23, 0]
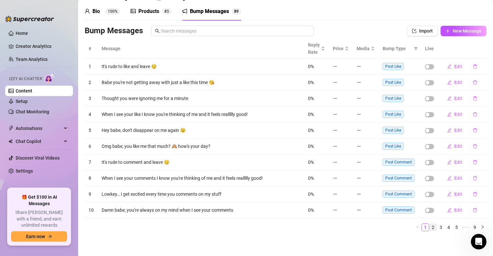
click at [429, 227] on link "2" at bounding box center [432, 227] width 7 height 7
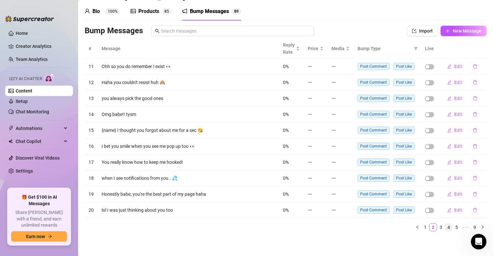
click at [445, 228] on link "4" at bounding box center [448, 227] width 7 height 7
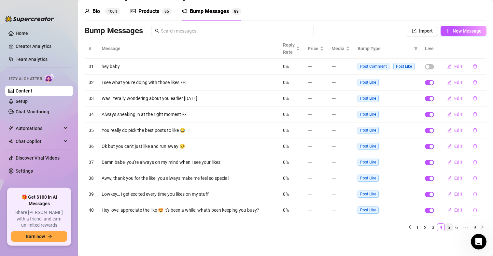
click at [445, 228] on li "5" at bounding box center [449, 227] width 8 height 8
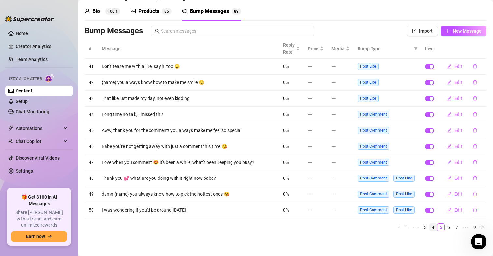
click at [429, 227] on link "4" at bounding box center [432, 227] width 7 height 7
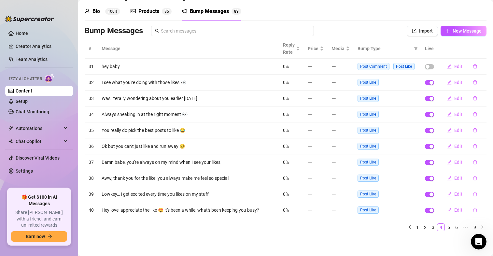
click at [151, 8] on div "Products" at bounding box center [148, 11] width 21 height 8
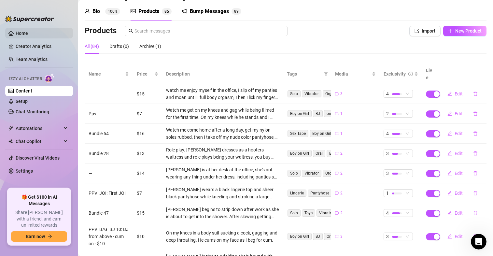
click at [18, 34] on link "Home" at bounding box center [22, 33] width 12 height 5
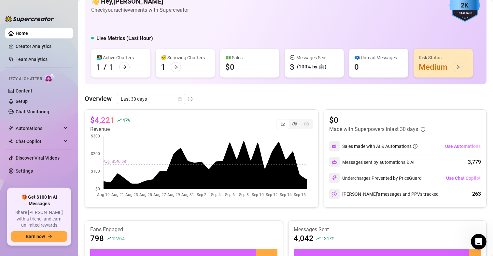
click at [439, 59] on div "Risk Status" at bounding box center [443, 57] width 49 height 7
click at [457, 66] on icon "arrow-right" at bounding box center [457, 67] width 5 height 5
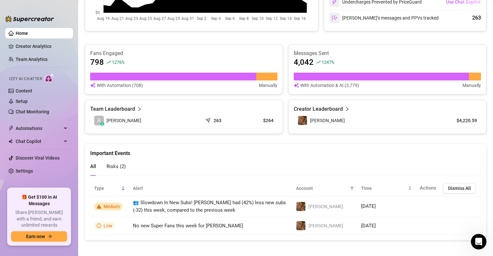
scroll to position [203, 0]
